Goal: Task Accomplishment & Management: Manage account settings

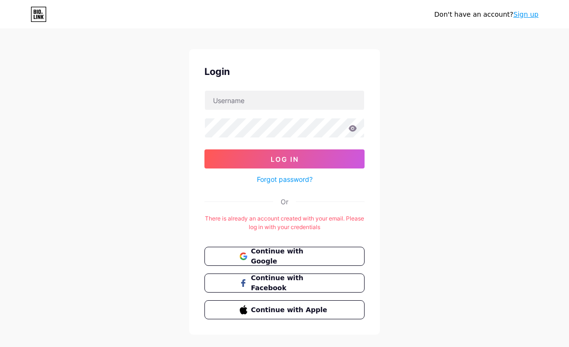
scroll to position [31, 0]
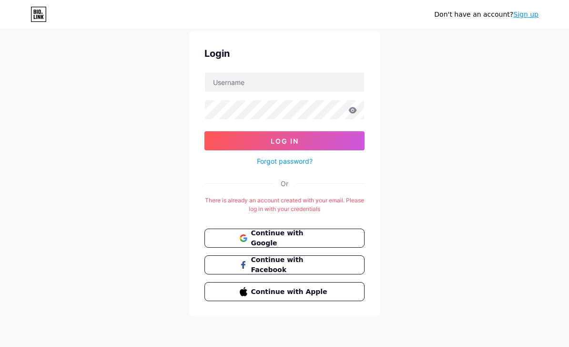
click at [340, 238] on button "Continue with Google" at bounding box center [284, 237] width 160 height 19
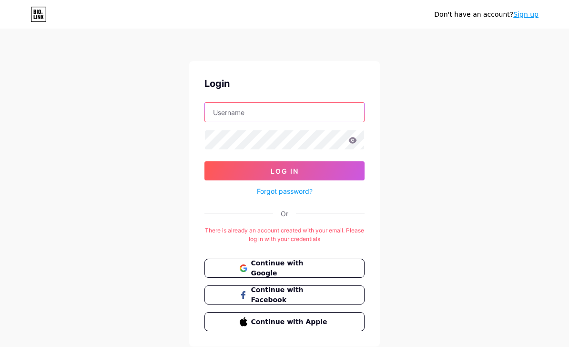
click at [224, 111] on input "text" at bounding box center [284, 111] width 159 height 19
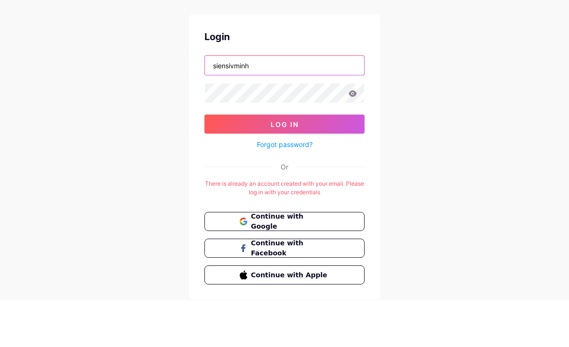
type input "siensivminh"
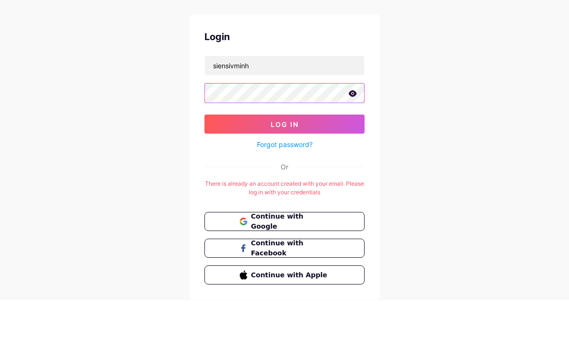
click at [343, 161] on button "Log In" at bounding box center [284, 170] width 160 height 19
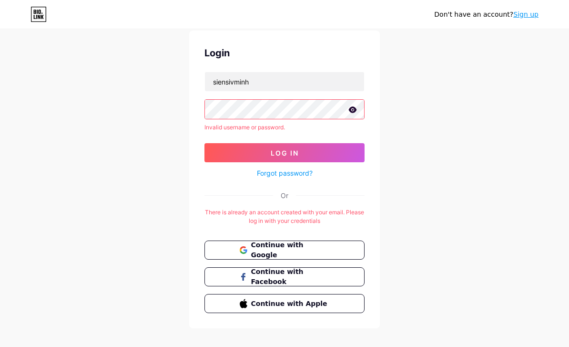
click at [303, 168] on link "Forgot password?" at bounding box center [285, 173] width 56 height 10
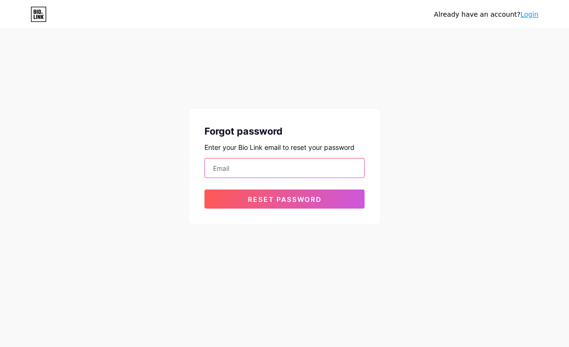
click at [322, 163] on input "email" at bounding box center [284, 167] width 159 height 19
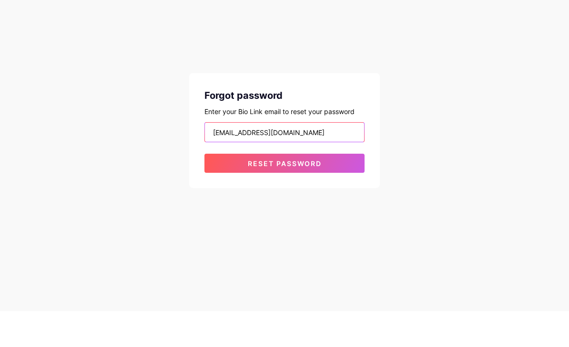
type input "[EMAIL_ADDRESS][DOMAIN_NAME]"
click at [354, 189] on button "Reset password" at bounding box center [284, 198] width 160 height 19
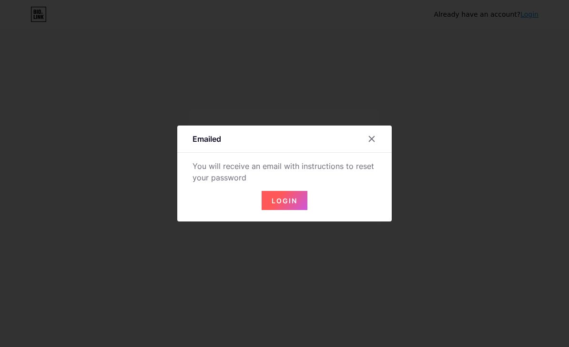
click at [300, 210] on button "Login" at bounding box center [285, 200] width 46 height 19
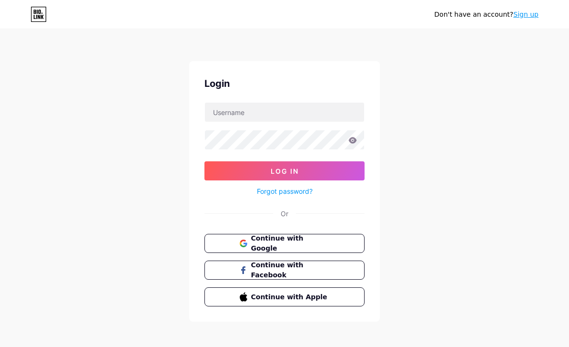
click at [338, 240] on button "Continue with Google" at bounding box center [284, 243] width 160 height 19
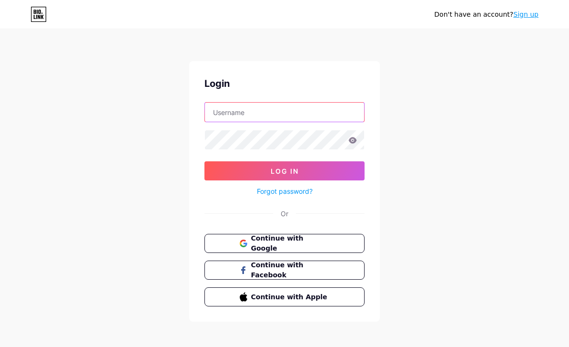
click at [327, 106] on input "text" at bounding box center [284, 111] width 159 height 19
type input "siensivminh"
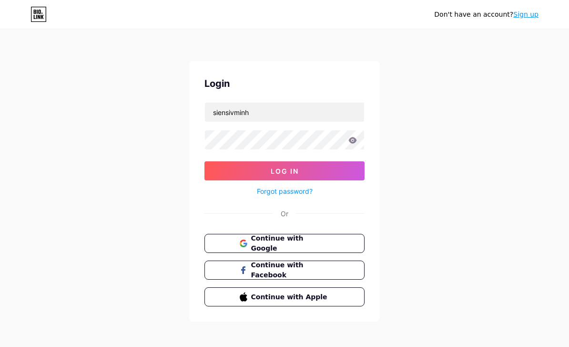
click at [285, 171] on button "Log In" at bounding box center [284, 170] width 160 height 19
click at [350, 166] on button "Log In" at bounding box center [284, 170] width 160 height 19
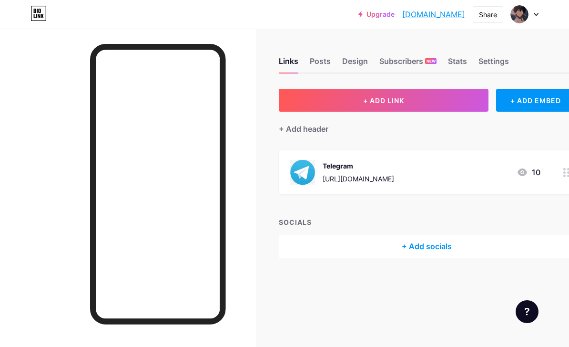
click at [413, 56] on div "Subscribers NEW" at bounding box center [407, 63] width 57 height 17
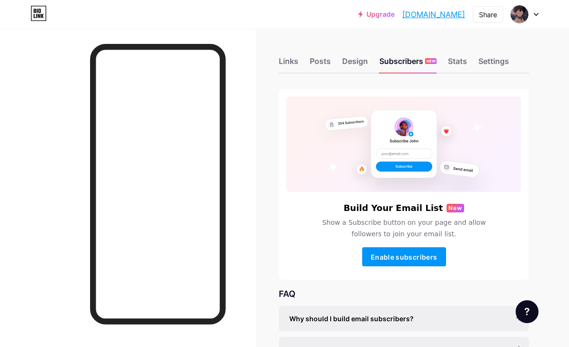
click at [460, 61] on div "Stats" at bounding box center [457, 63] width 19 height 17
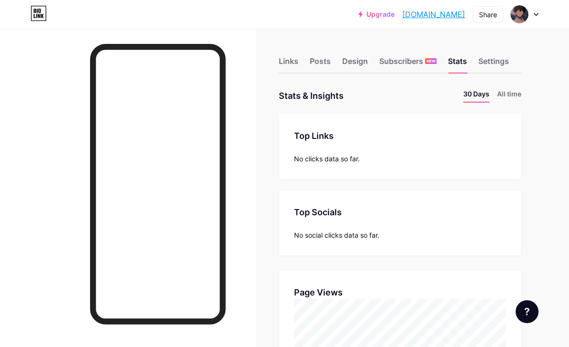
scroll to position [347, 569]
click at [376, 6] on div "Upgrade siensivminh.bio... siensivminh.bio.link" at bounding box center [411, 14] width 107 height 17
click at [376, 15] on link "Upgrade" at bounding box center [376, 14] width 36 height 8
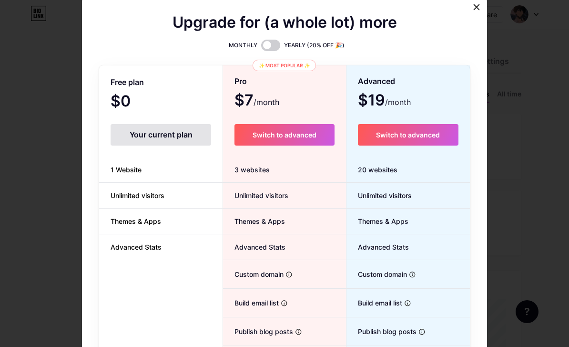
scroll to position [60, 0]
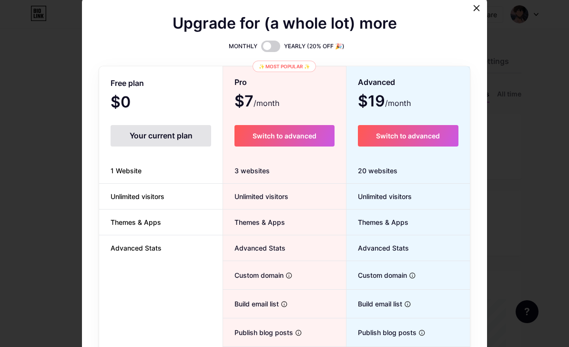
click at [277, 52] on label at bounding box center [270, 46] width 19 height 11
click at [261, 49] on input "checkbox" at bounding box center [261, 49] width 0 height 0
click at [266, 52] on span at bounding box center [270, 46] width 19 height 11
click at [261, 49] on input "checkbox" at bounding box center [261, 49] width 0 height 0
click at [475, 12] on icon at bounding box center [477, 8] width 8 height 8
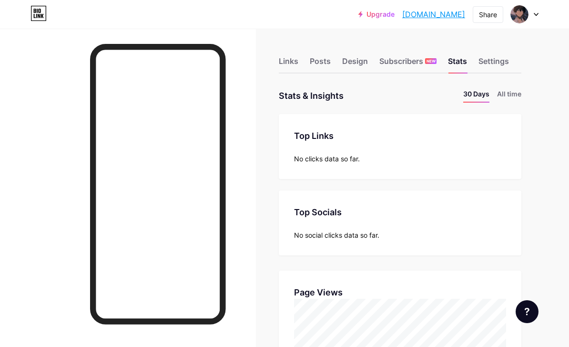
click at [443, 10] on link "siensivminh.bio.link" at bounding box center [433, 14] width 63 height 11
click at [352, 53] on div "Links Posts Design Subscribers NEW Stats Settings" at bounding box center [400, 56] width 243 height 33
click at [353, 56] on div "Design" at bounding box center [355, 63] width 26 height 17
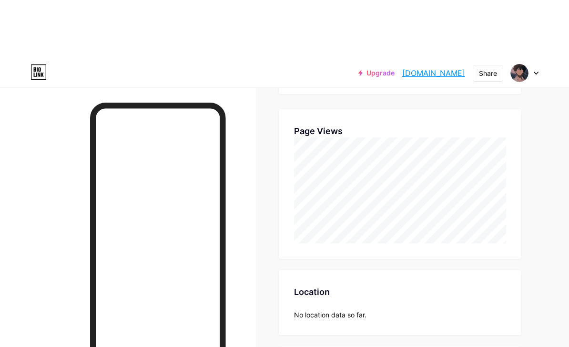
scroll to position [46, 0]
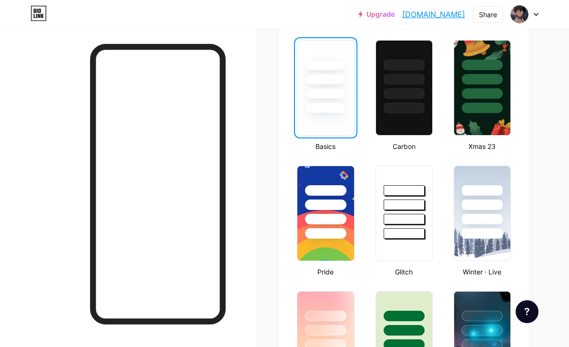
scroll to position [238, 0]
